Goal: Obtain resource: Download file/media

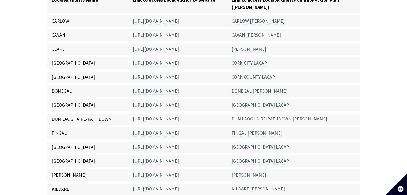
scroll to position [187, 0]
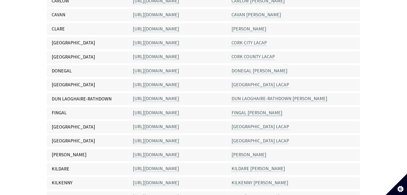
click at [247, 110] on link "FINGAL [PERSON_NAME]" at bounding box center [257, 113] width 51 height 6
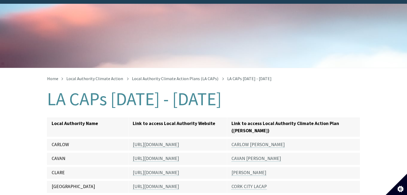
scroll to position [80, 0]
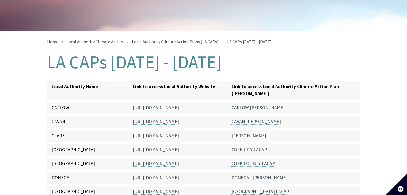
click at [99, 39] on link "Local Authority Climate Action" at bounding box center [94, 41] width 57 height 5
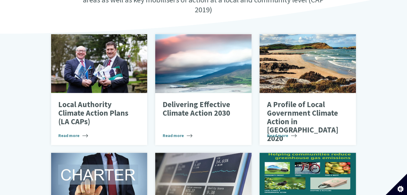
scroll to position [214, 0]
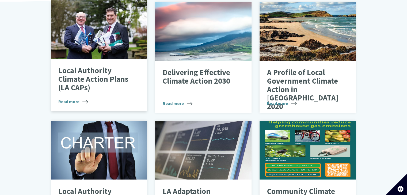
click at [96, 68] on p "Local Authority Climate Action Plans (LA CAPs)" at bounding box center [95, 79] width 74 height 25
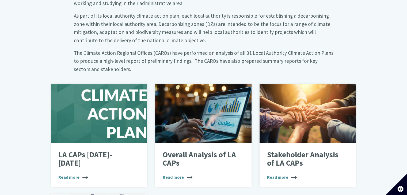
scroll to position [295, 0]
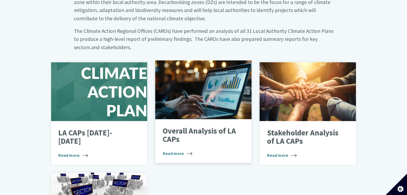
click at [199, 127] on p "Overall Analysis of LA CAPs" at bounding box center [200, 135] width 74 height 17
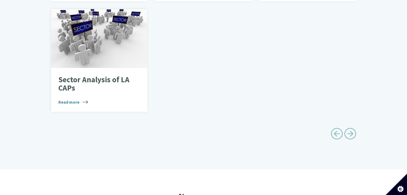
scroll to position [460, 0]
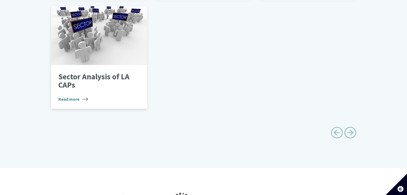
click at [109, 73] on p "Sector Analysis of LA CAPs" at bounding box center [95, 81] width 74 height 17
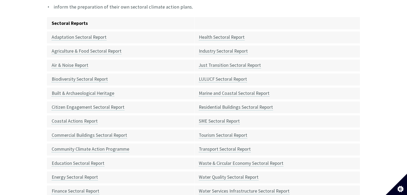
scroll to position [214, 0]
click at [85, 34] on link "Adaptation Sectoral Report" at bounding box center [79, 37] width 55 height 6
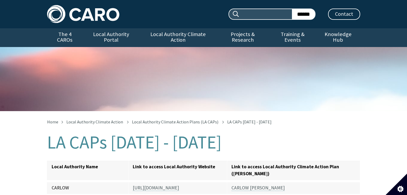
scroll to position [187, 0]
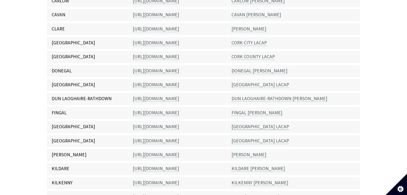
click at [255, 124] on link "[GEOGRAPHIC_DATA] LACAP" at bounding box center [261, 127] width 58 height 6
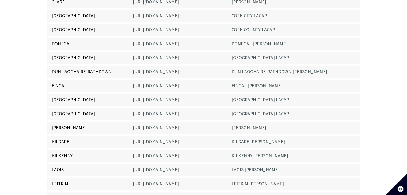
click at [254, 111] on link "[GEOGRAPHIC_DATA] LACAP" at bounding box center [261, 114] width 58 height 6
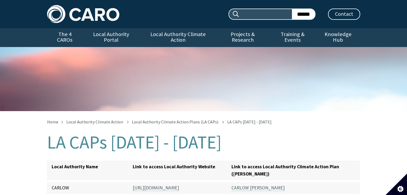
scroll to position [215, 0]
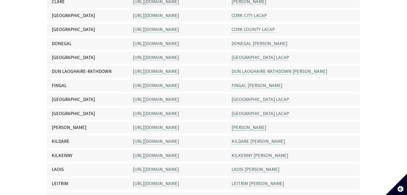
click at [243, 125] on link "[PERSON_NAME]" at bounding box center [249, 128] width 35 height 6
